Goal: Task Accomplishment & Management: Use online tool/utility

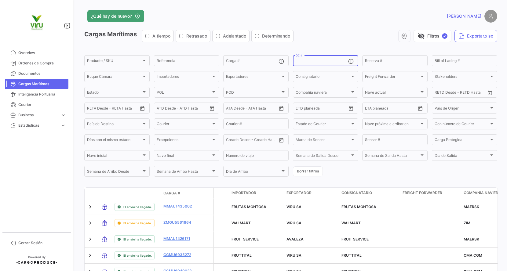
click at [330, 63] on input "OC #" at bounding box center [322, 62] width 53 height 4
paste input "20072942,20072977,20072987,20075775,20075834,20075851,20075959,20075961,2007610…"
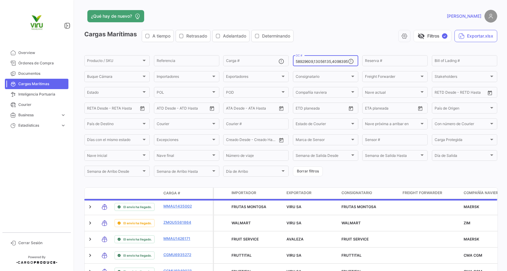
scroll to position [0, 2319]
type input "20072942,20072977,20072987,20075775,20075834,20075851,20075959,20075961,2007610…"
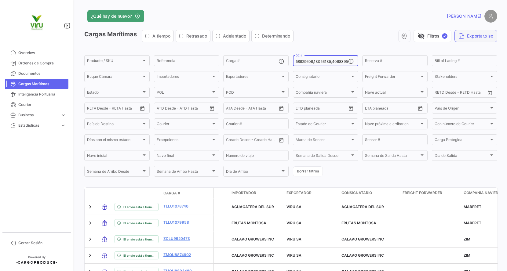
click at [468, 35] on button "Exportar.xlsx" at bounding box center [476, 36] width 43 height 12
click at [324, 63] on input "OC #" at bounding box center [322, 62] width 53 height 4
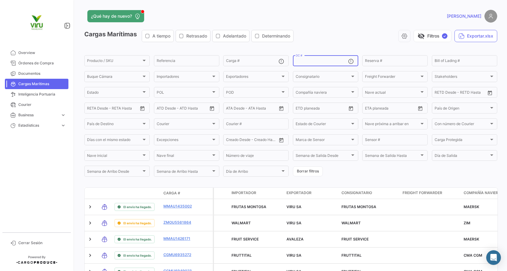
paste input "20072942,20072977,20072987,20075775,20075834,20076103,20076110,20075866,2007596…"
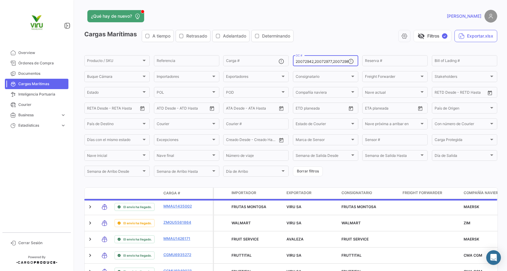
scroll to position [0, 1371]
type input "20072942,20072977,20072987,20075775,20075834,20076103,20076110,20075866,2007596…"
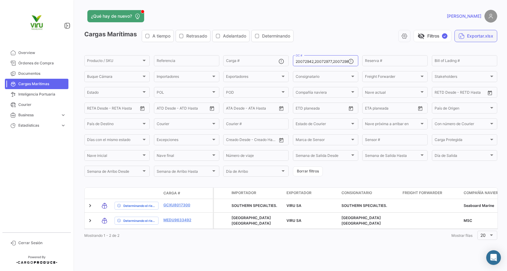
click at [469, 37] on button "Exportar.xlsx" at bounding box center [476, 36] width 43 height 12
click at [326, 63] on input "20072942,20072977,20072987,20075775,20075834,20076103,20076110,20075866,2007596…" at bounding box center [322, 62] width 53 height 4
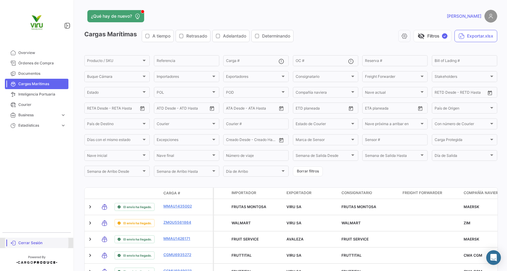
click at [38, 241] on span "Cerrar Sesión" at bounding box center [42, 242] width 48 height 5
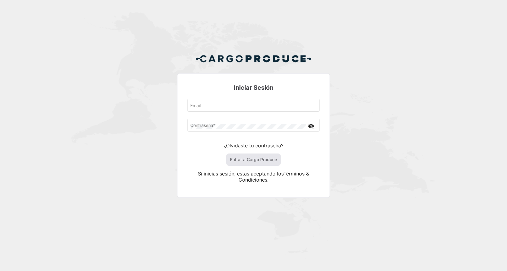
type input "[EMAIL_ADDRESS][DOMAIN_NAME]"
